Goal: Task Accomplishment & Management: Manage account settings

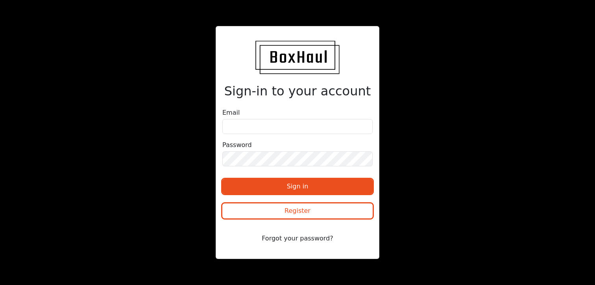
drag, startPoint x: 281, startPoint y: 182, endPoint x: 282, endPoint y: 175, distance: 7.1
click at [283, 181] on button "Sign in" at bounding box center [297, 186] width 150 height 15
click at [270, 129] on input "email" at bounding box center [297, 126] width 150 height 15
type input "[PERSON_NAME][EMAIL_ADDRESS][DOMAIN_NAME]"
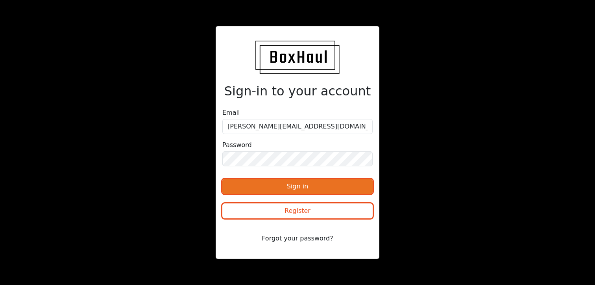
click at [273, 187] on button "Sign in" at bounding box center [297, 186] width 150 height 15
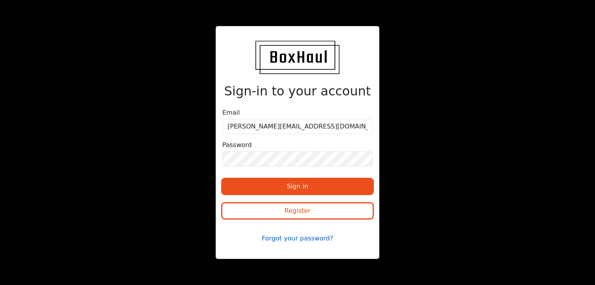
click at [300, 240] on button "Forgot your password?" at bounding box center [297, 238] width 150 height 15
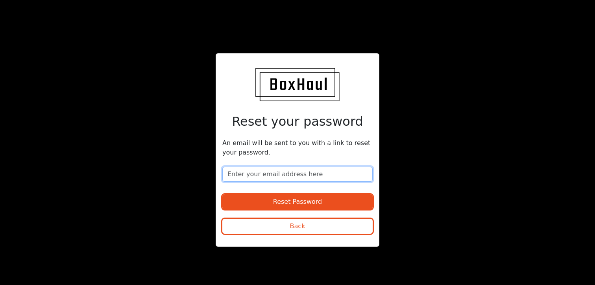
click at [284, 173] on input "email" at bounding box center [297, 173] width 150 height 15
type input "[PERSON_NAME][EMAIL_ADDRESS][DOMAIN_NAME]"
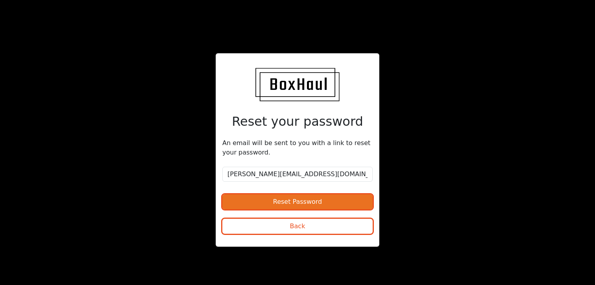
click at [287, 201] on button "Reset Password" at bounding box center [297, 201] width 150 height 15
